Goal: Transaction & Acquisition: Purchase product/service

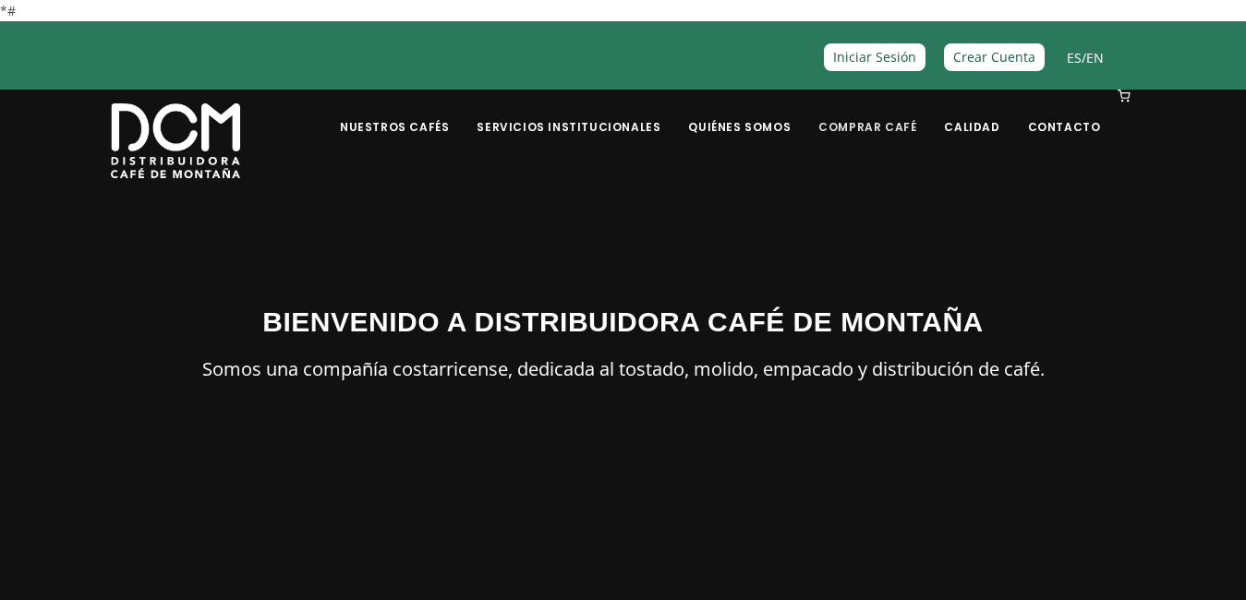
click at [899, 122] on link "Comprar Café" at bounding box center [867, 112] width 120 height 43
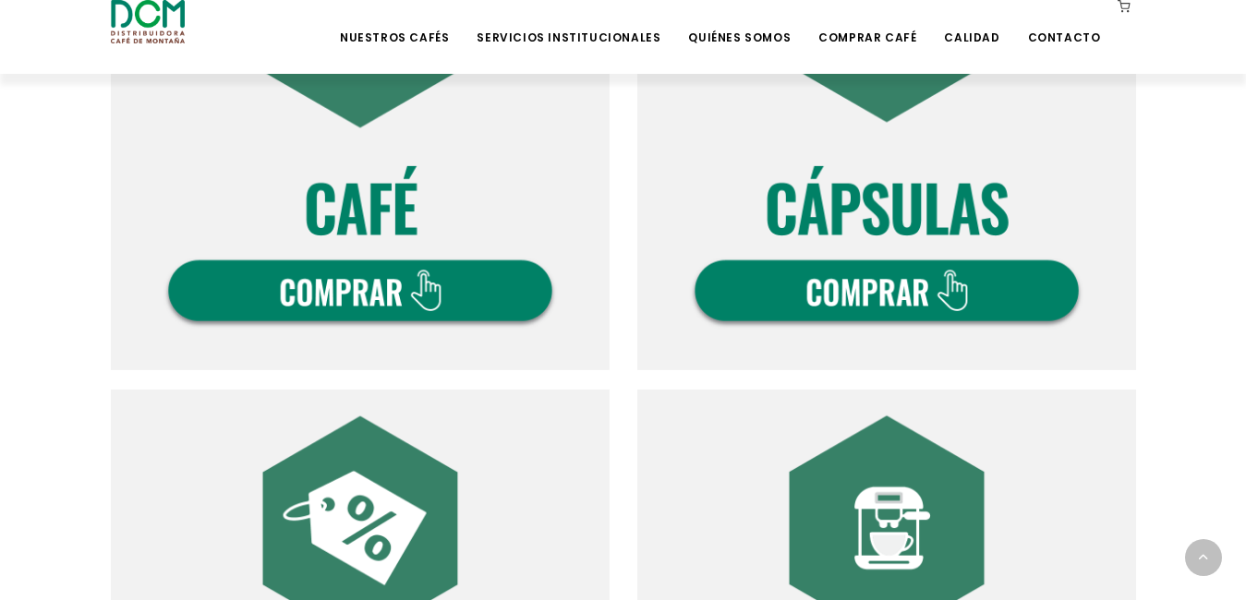
scroll to position [831, 0]
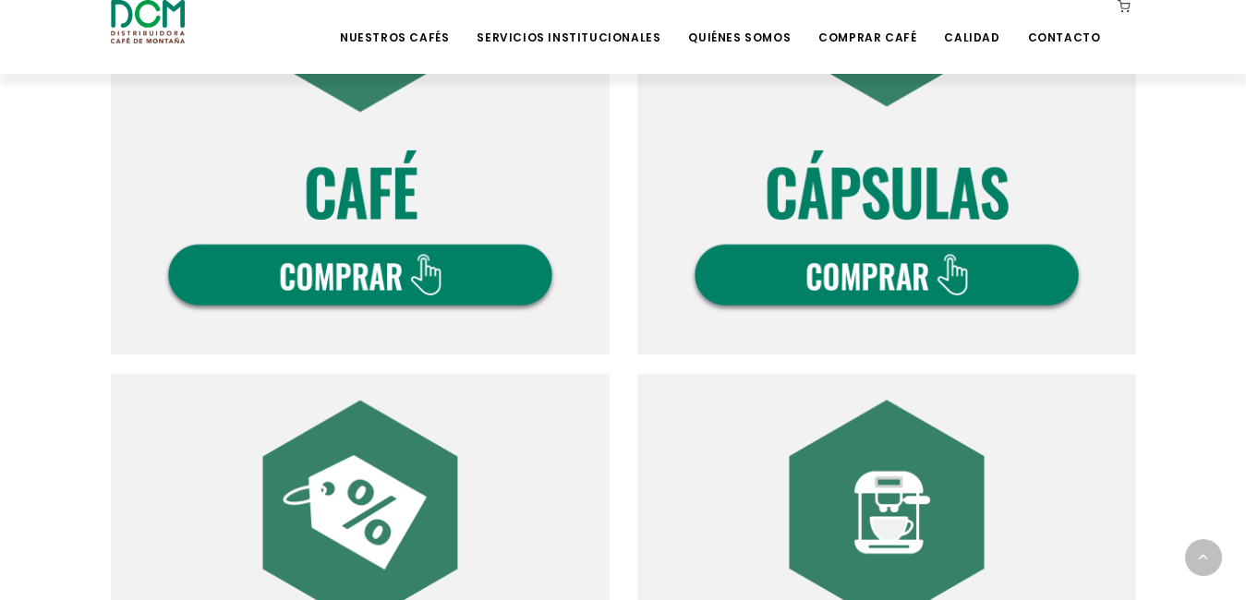
click at [451, 275] on img at bounding box center [360, 105] width 499 height 499
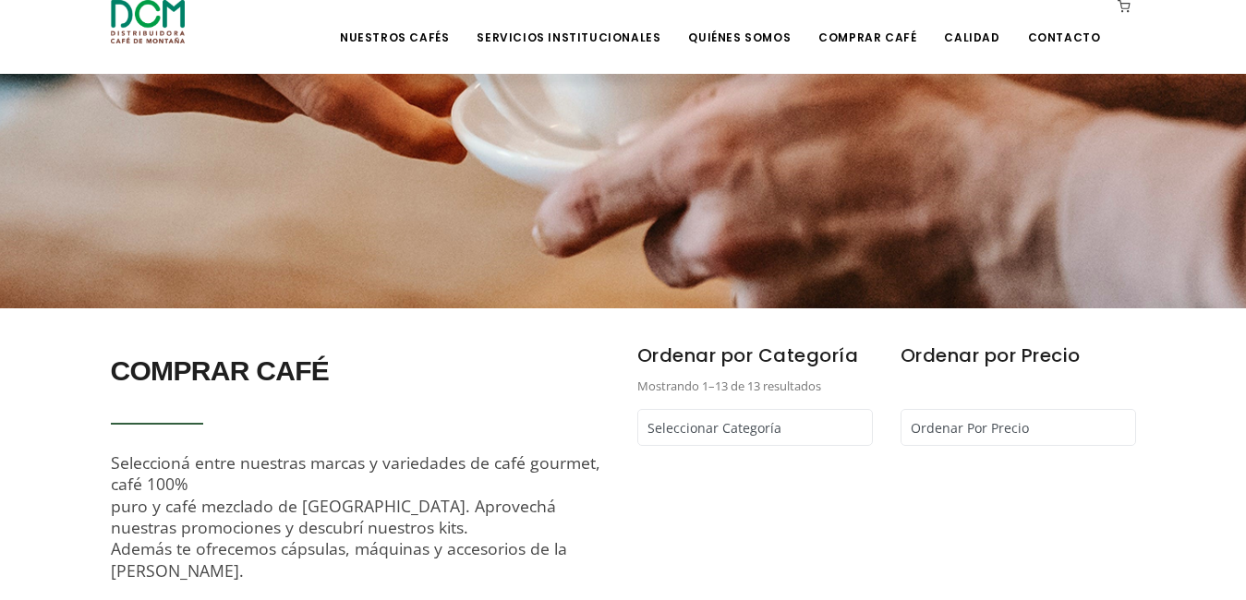
scroll to position [323, 0]
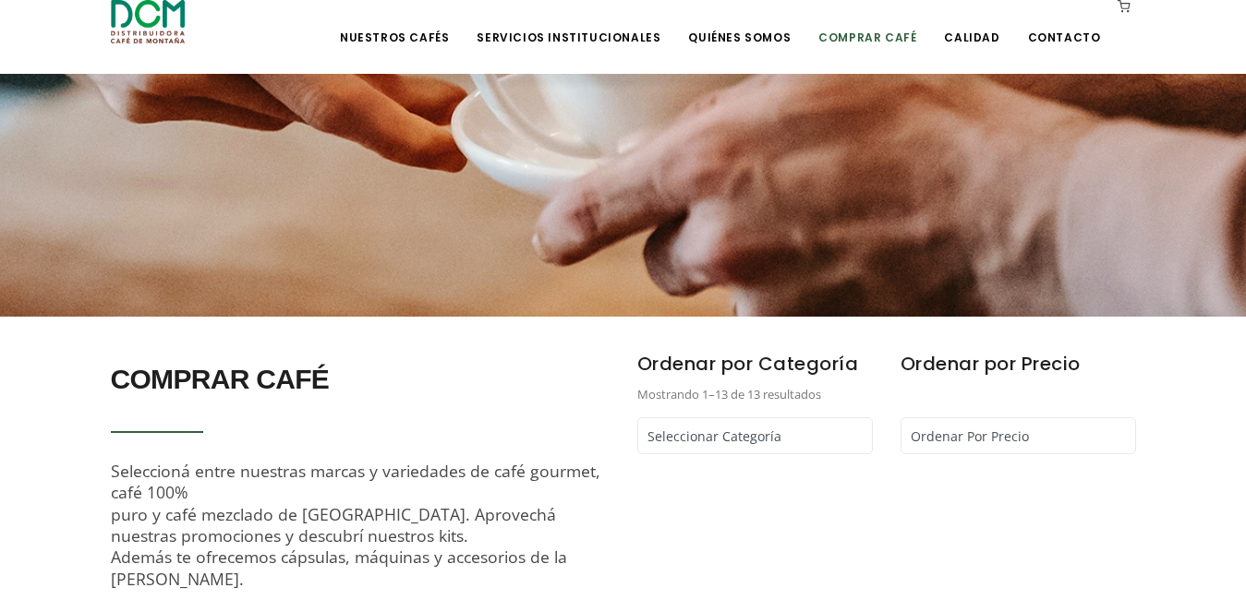
click at [905, 30] on link "Comprar Café" at bounding box center [867, 23] width 120 height 43
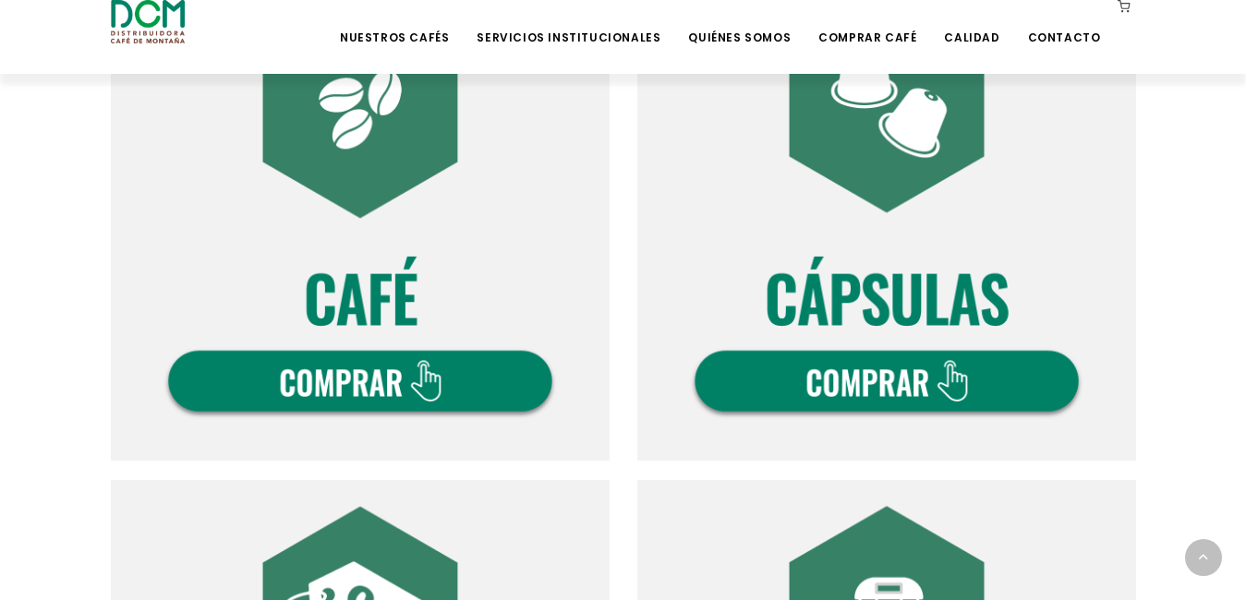
scroll to position [785, 0]
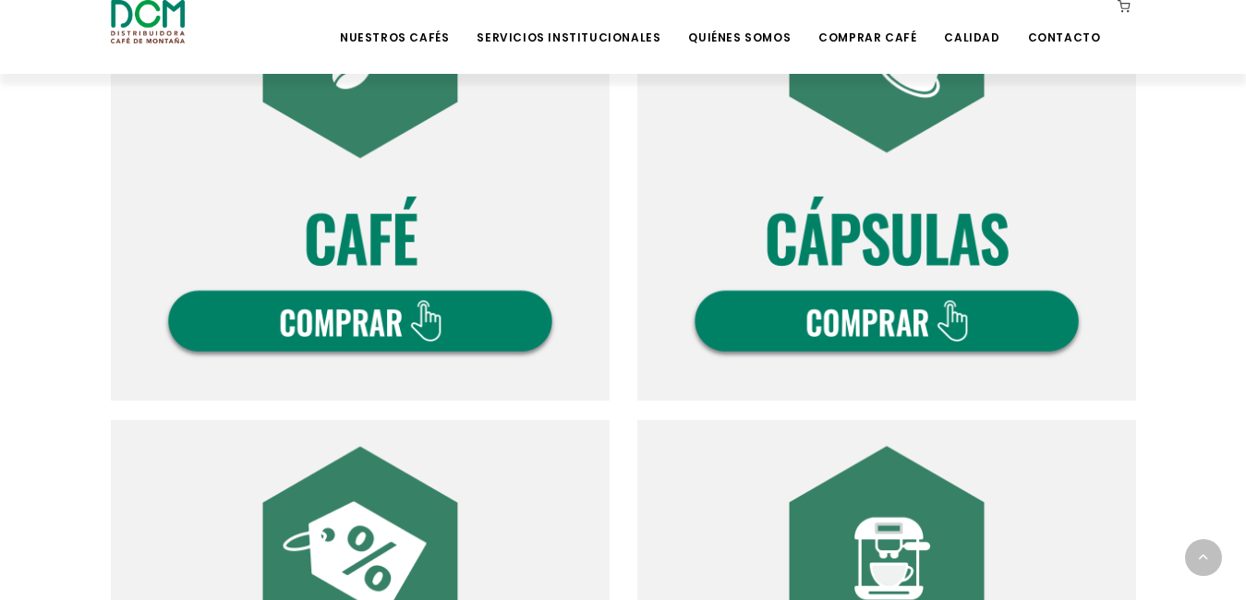
click at [471, 326] on img at bounding box center [360, 151] width 499 height 499
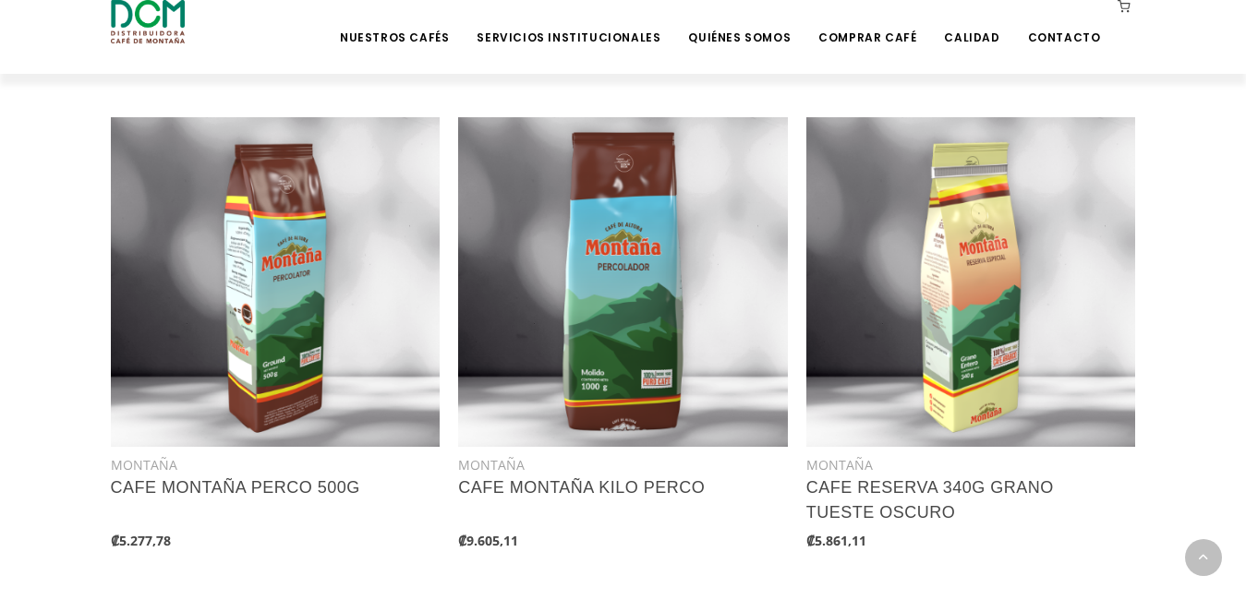
scroll to position [1847, 0]
